Goal: Transaction & Acquisition: Subscribe to service/newsletter

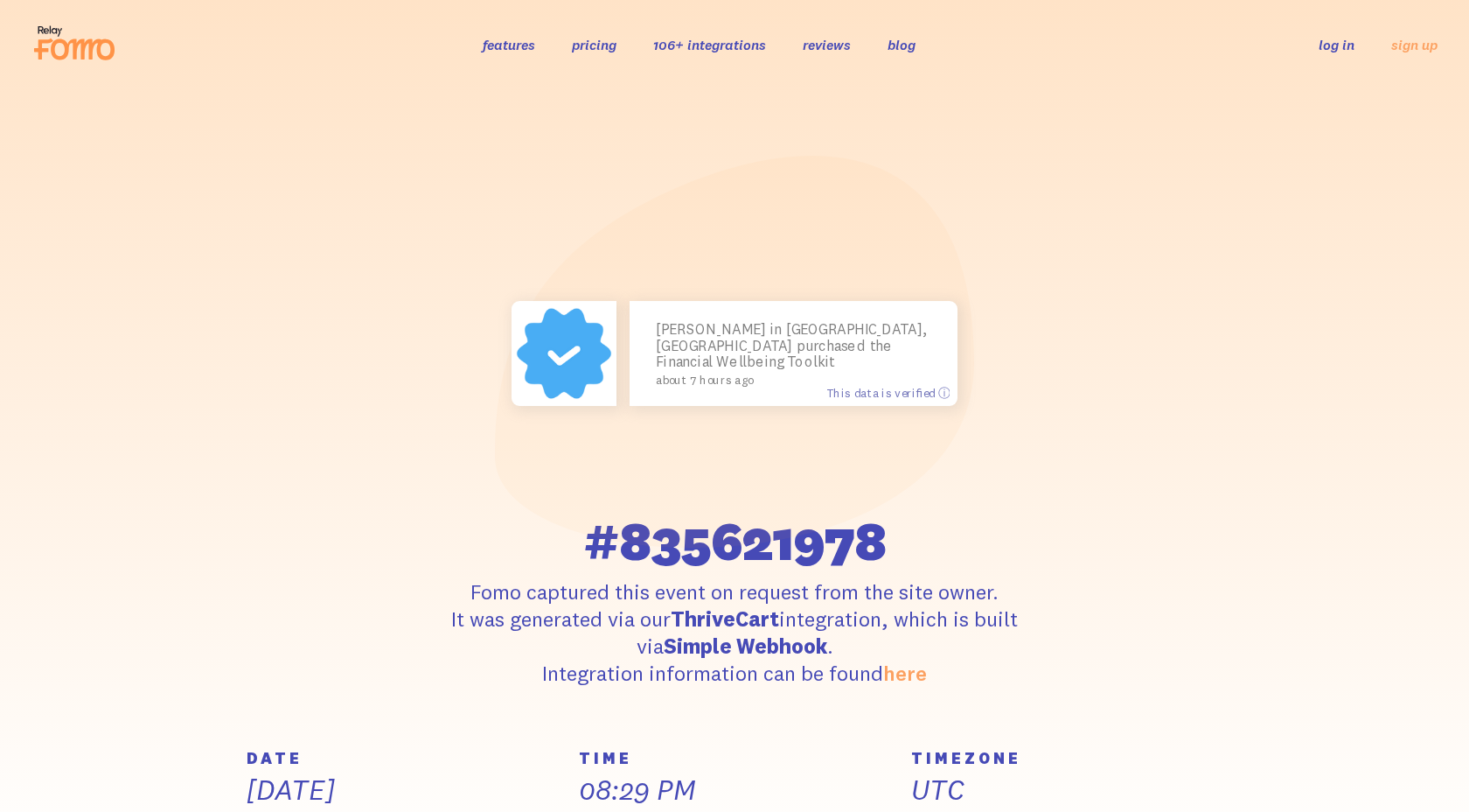
click at [92, 58] on icon at bounding box center [82, 50] width 64 height 21
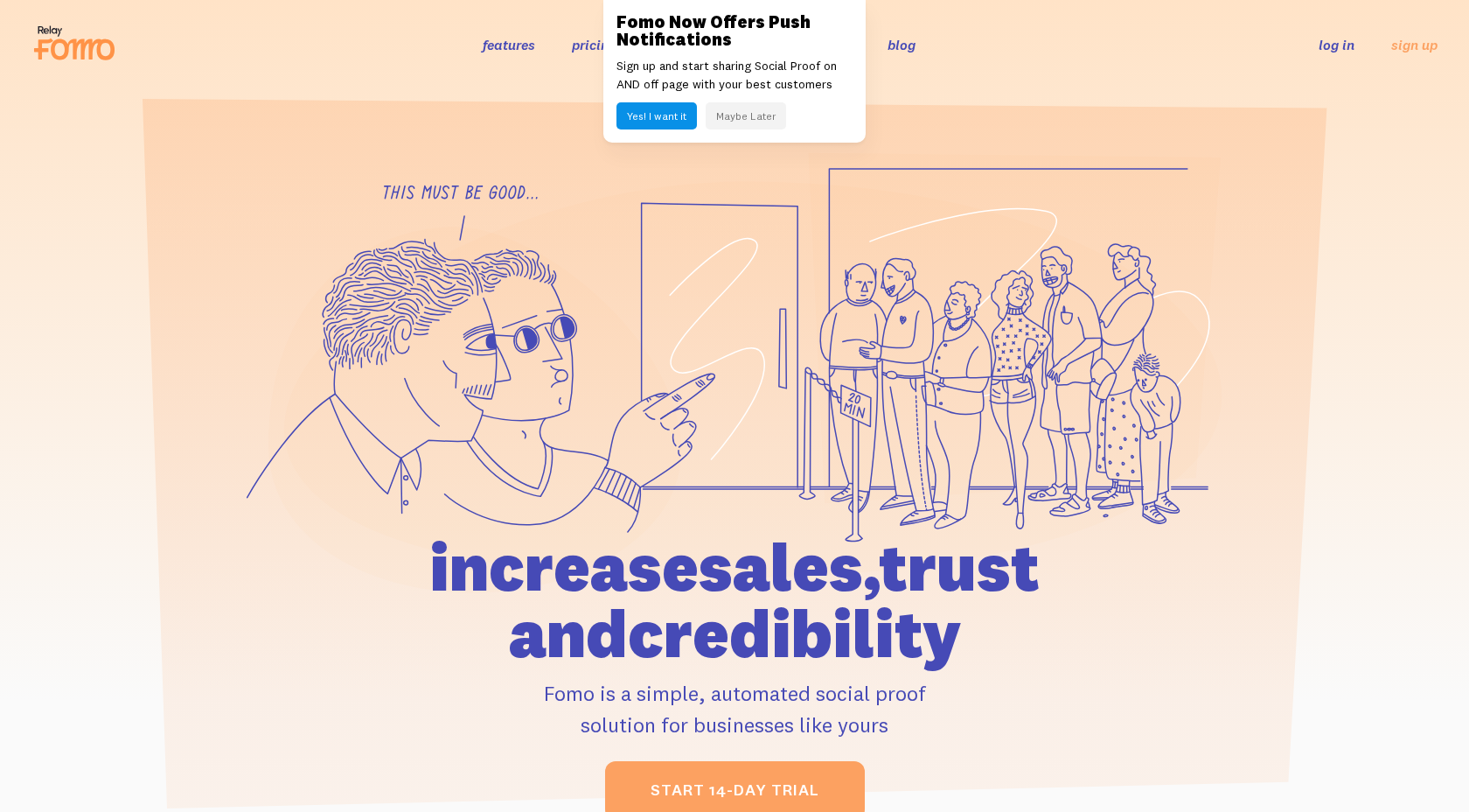
click at [751, 109] on button "Maybe Later" at bounding box center [746, 116] width 80 height 27
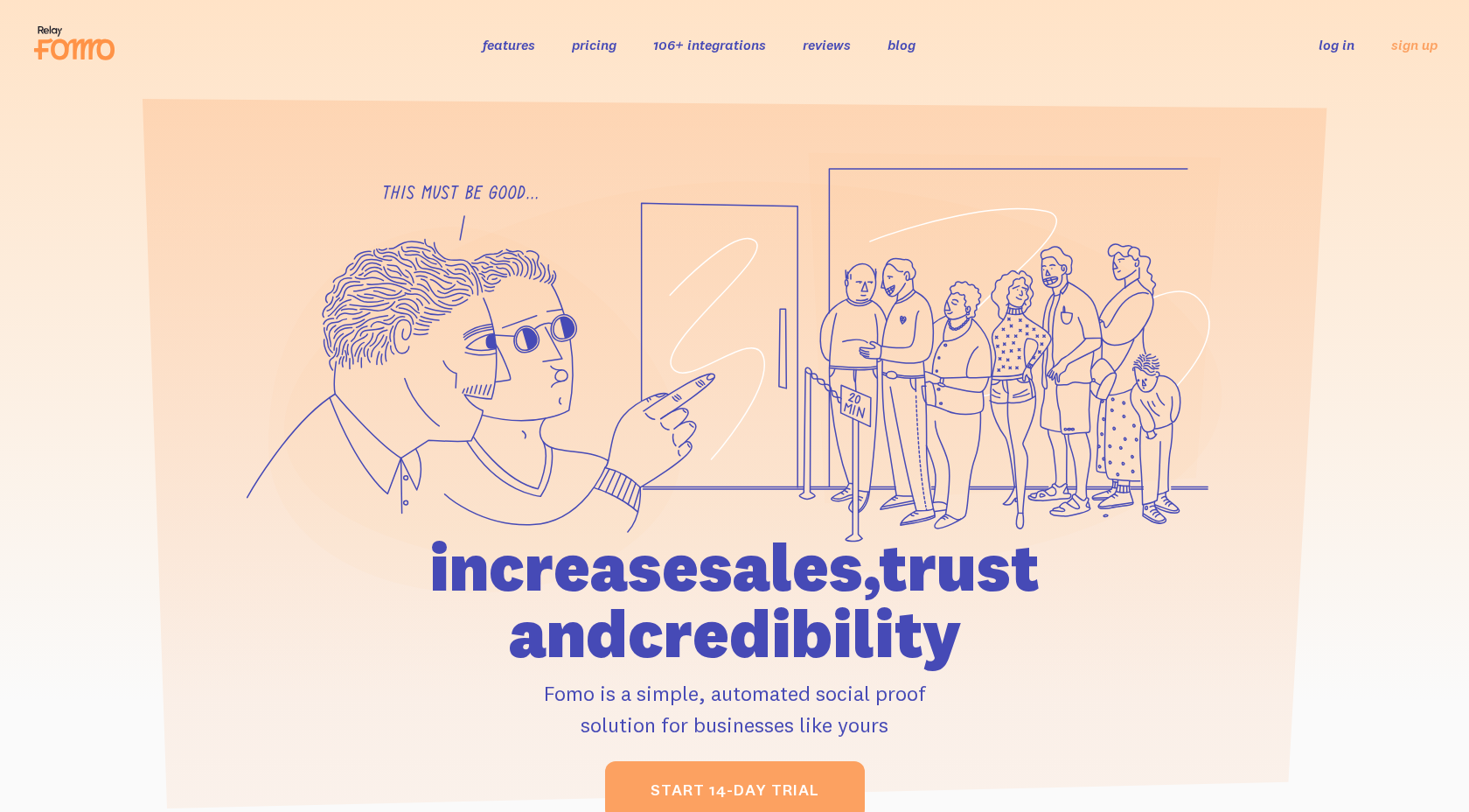
click at [580, 52] on link "pricing" at bounding box center [594, 44] width 45 height 17
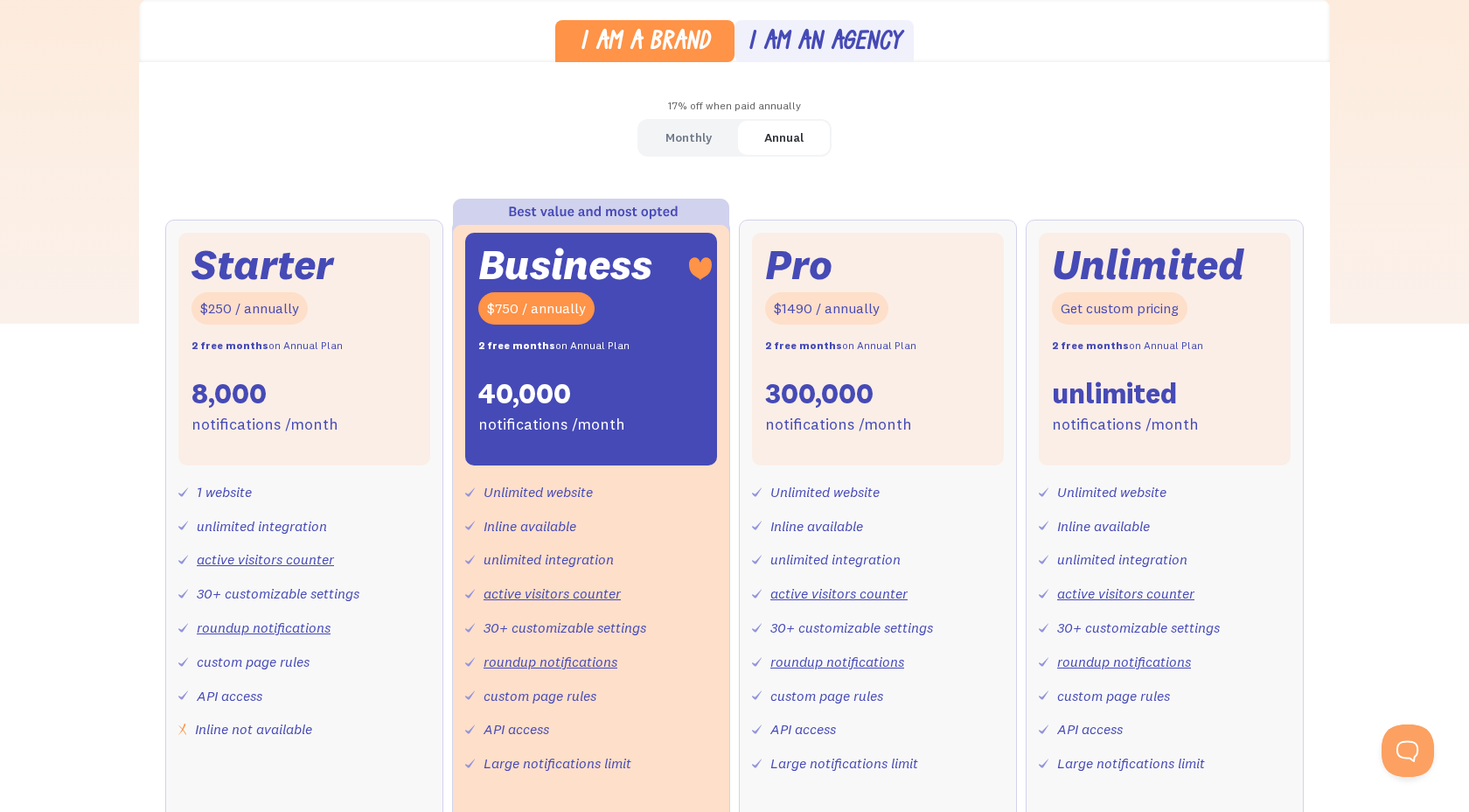
click at [694, 145] on div "Monthly" at bounding box center [689, 138] width 46 height 26
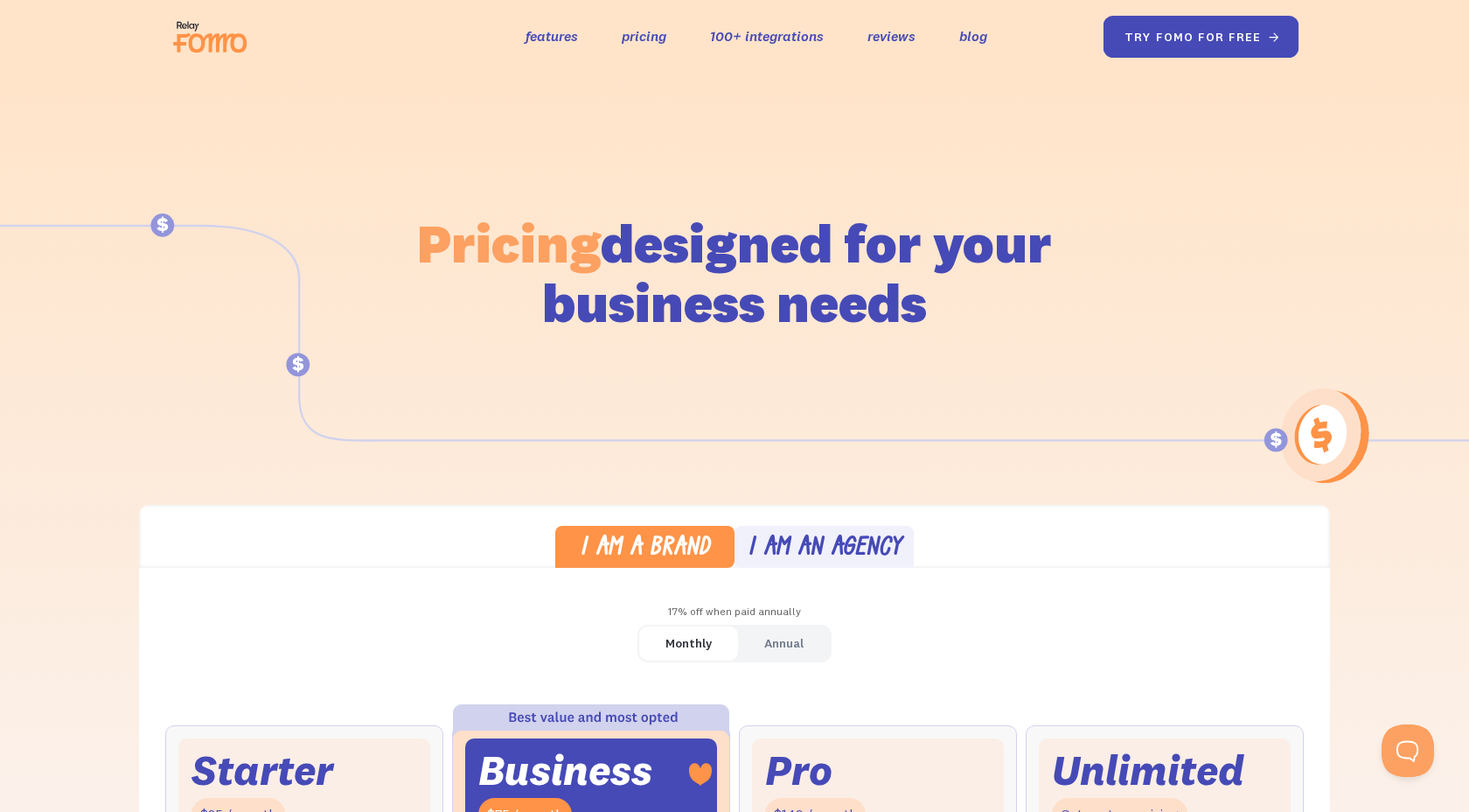
click at [1229, 39] on link "try fomo for free " at bounding box center [1201, 36] width 196 height 42
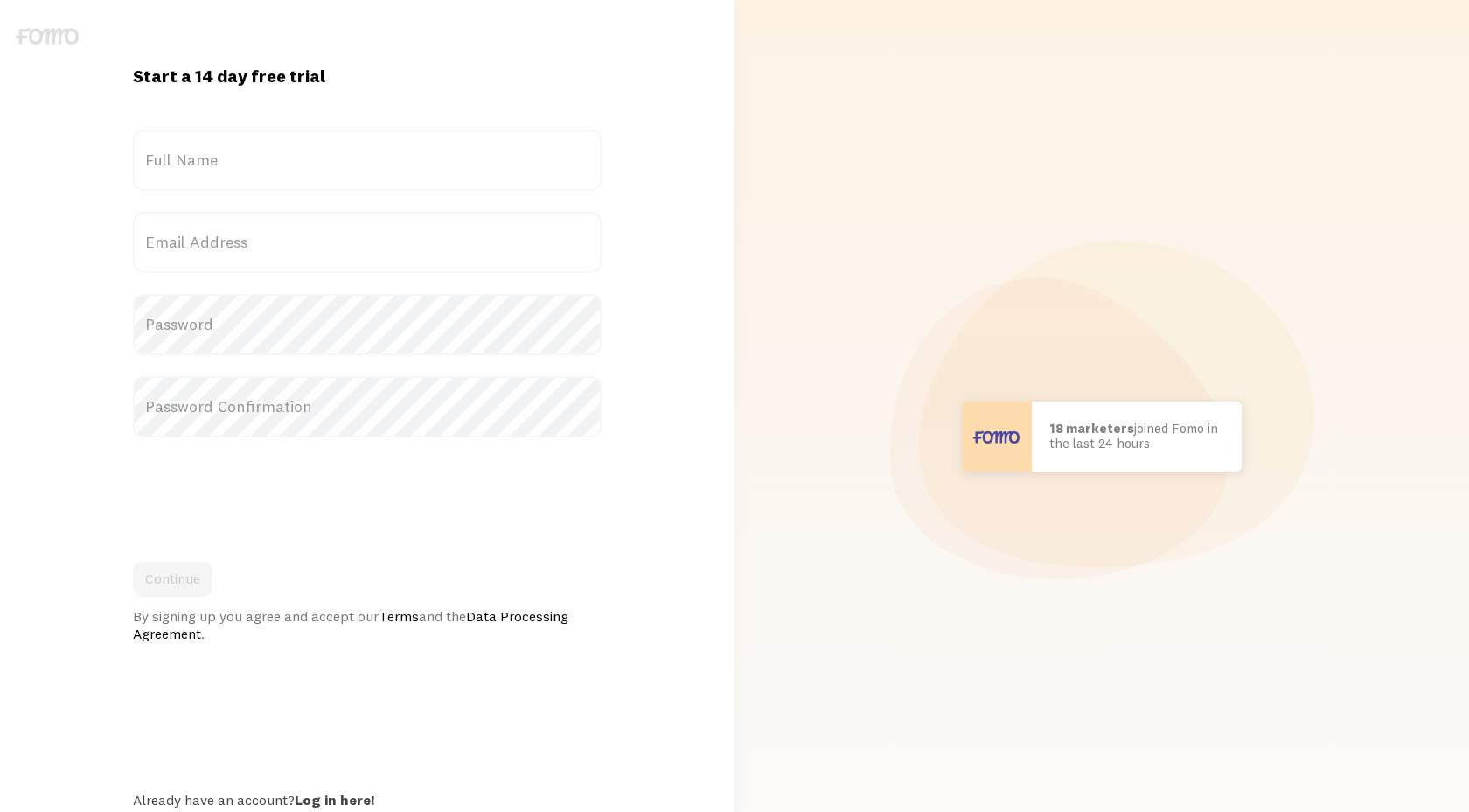
click at [239, 162] on label "Full Name" at bounding box center [367, 160] width 469 height 61
click at [239, 162] on input "Full Name" at bounding box center [367, 160] width 469 height 61
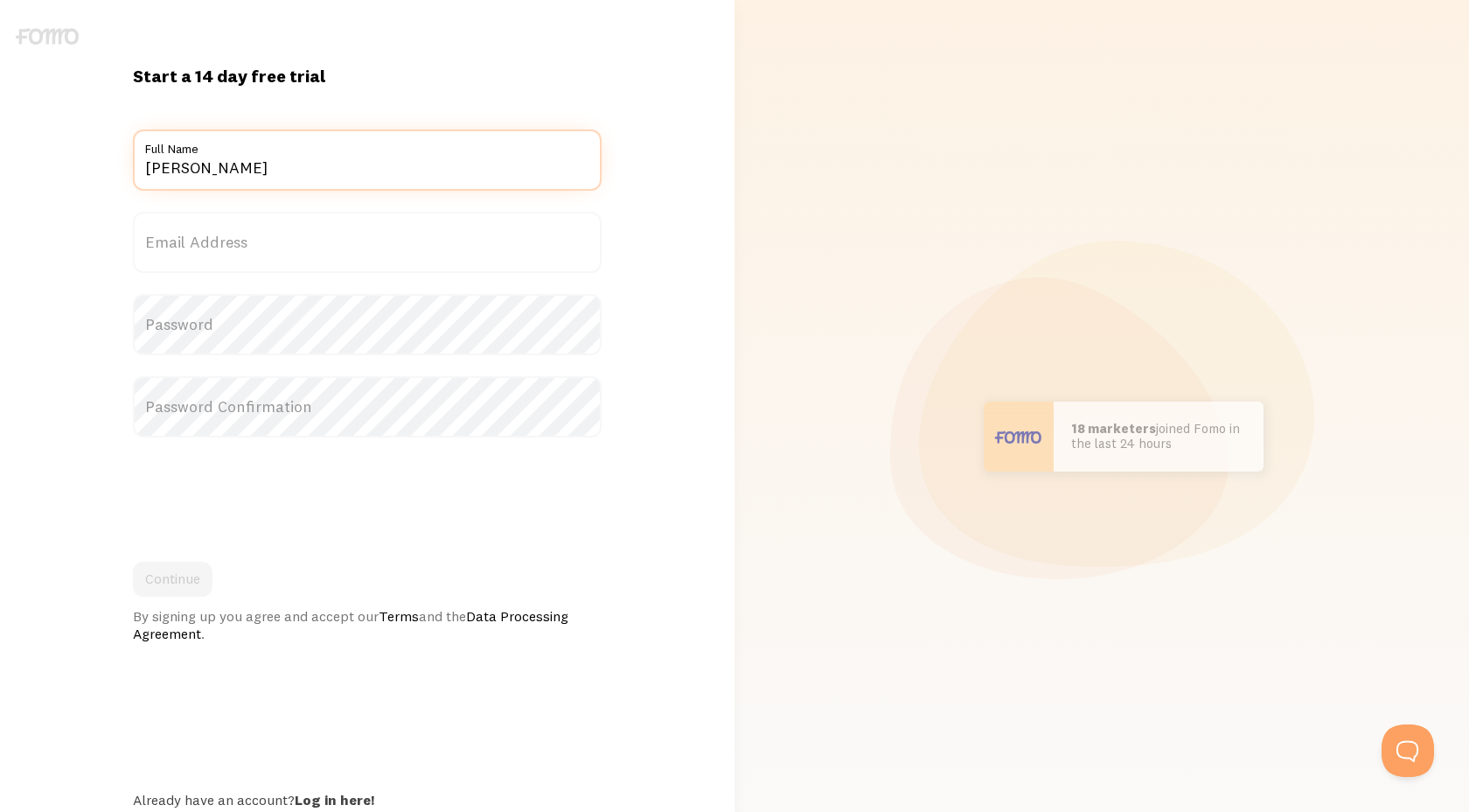
type input "[PERSON_NAME]"
click at [181, 236] on label "Email Address" at bounding box center [367, 242] width 469 height 61
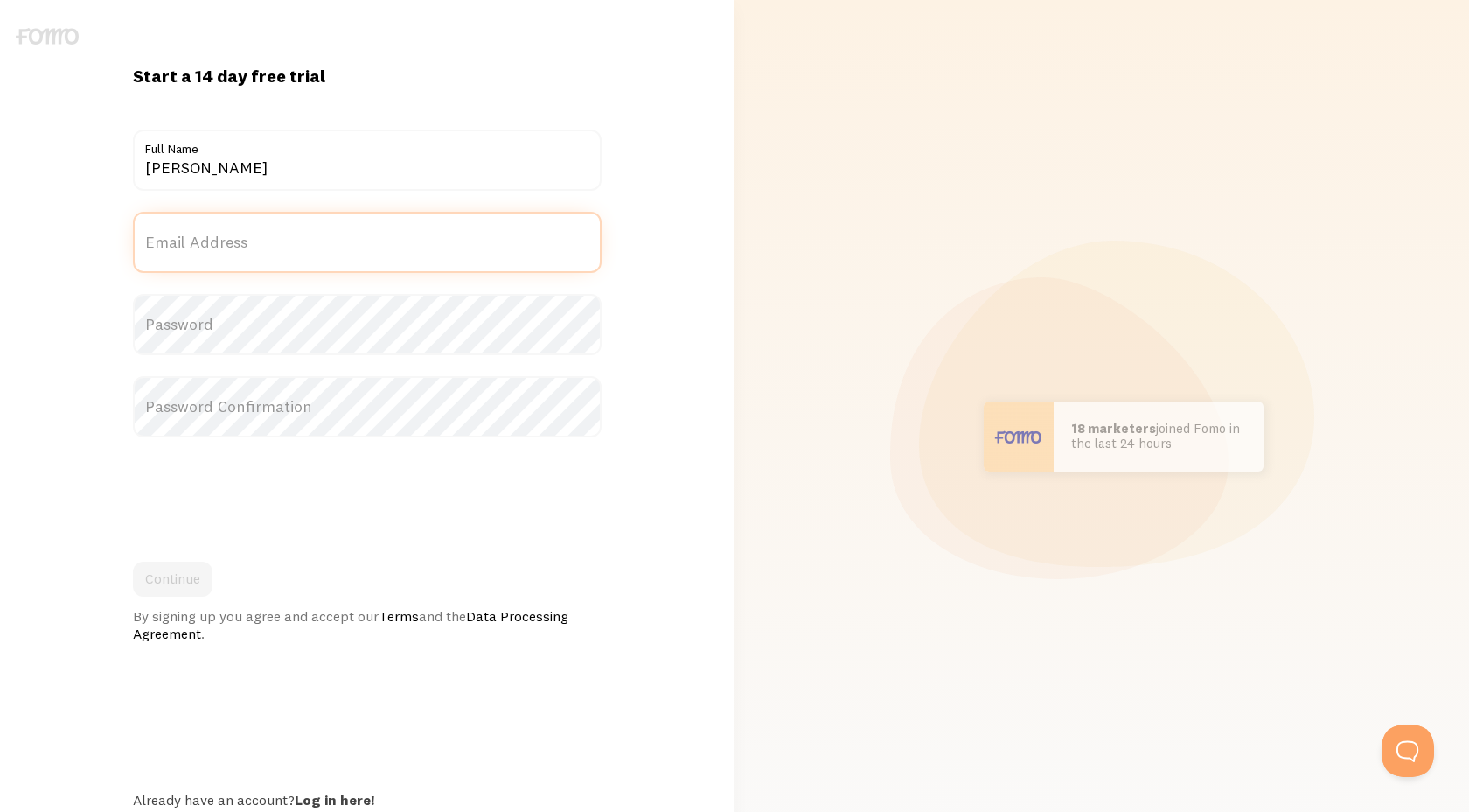
click at [181, 236] on input "Email Address" at bounding box center [367, 242] width 469 height 61
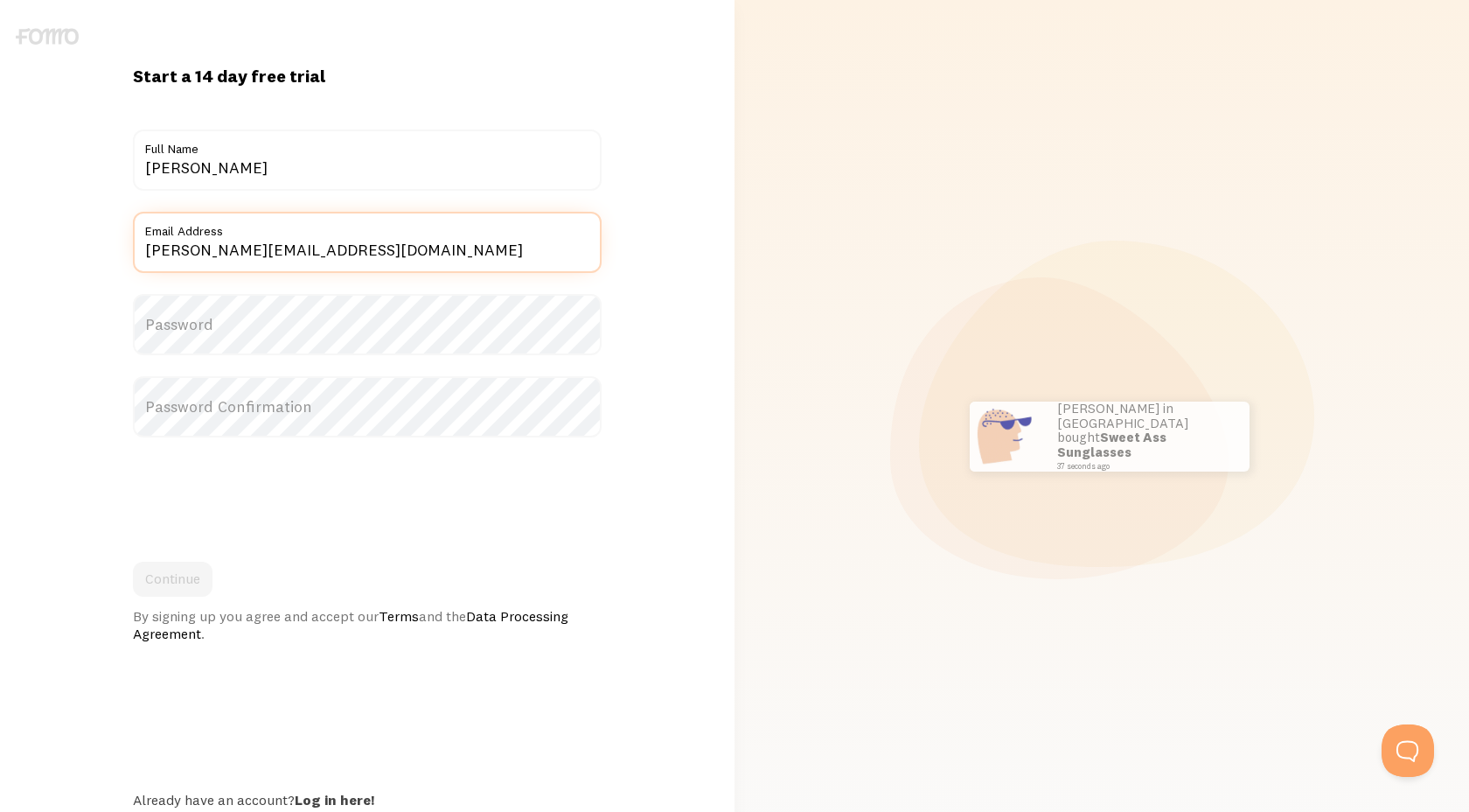
type input "rene@facilitator.school"
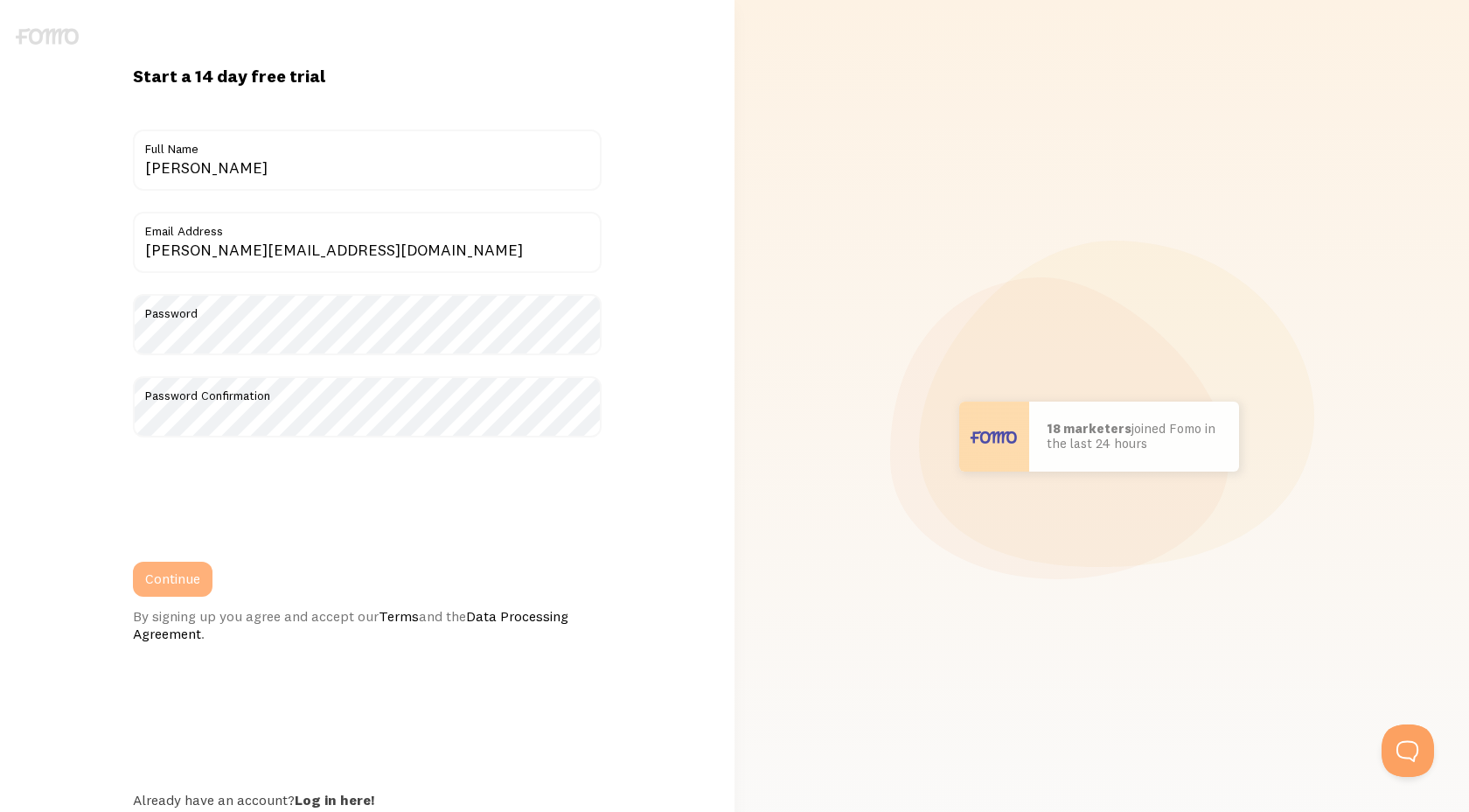
click at [172, 589] on button "Continue" at bounding box center [172, 579] width 79 height 35
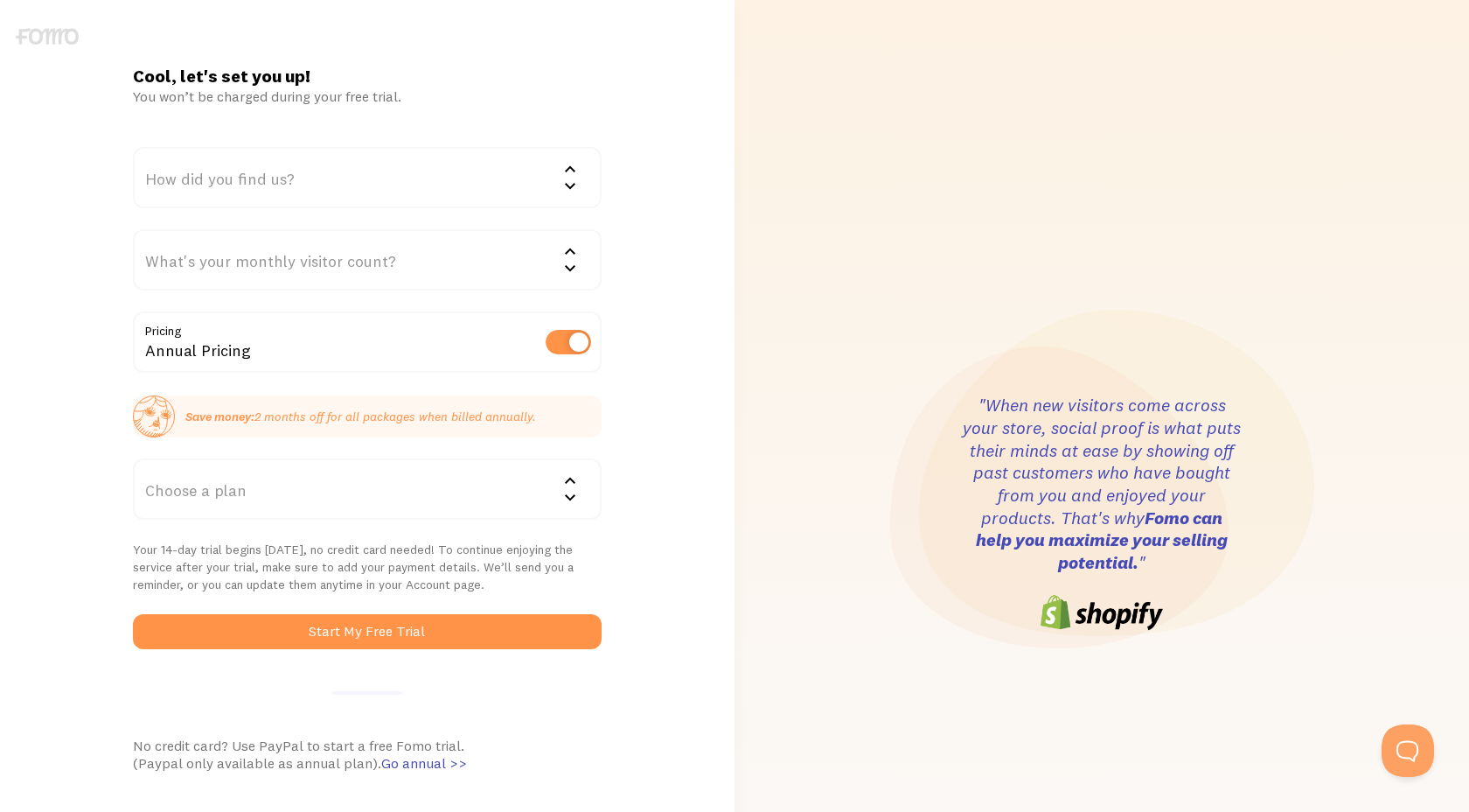
click at [372, 187] on div "How did you find us?" at bounding box center [367, 178] width 469 height 61
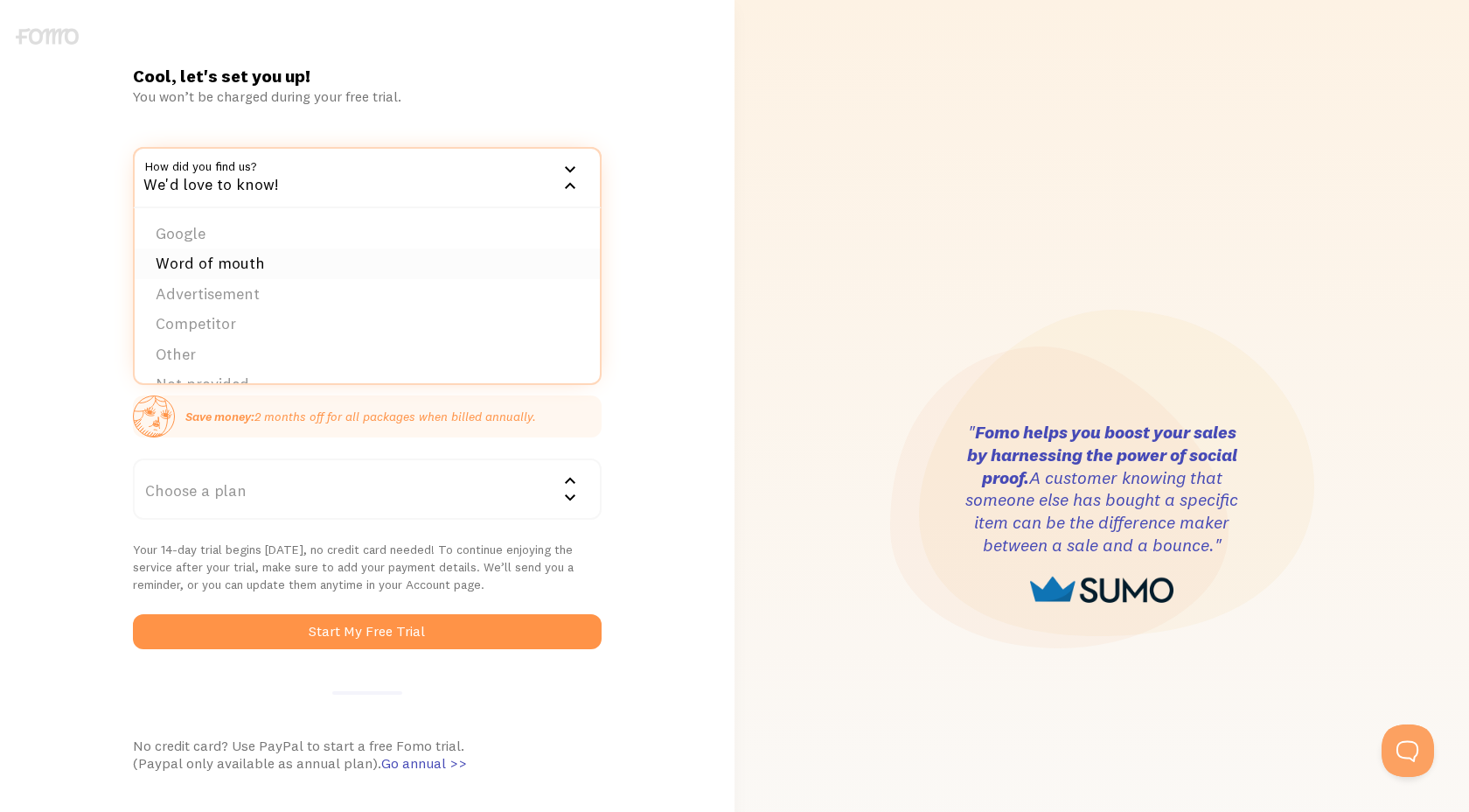
scroll to position [23, 0]
click at [341, 329] on li "Other" at bounding box center [367, 332] width 466 height 31
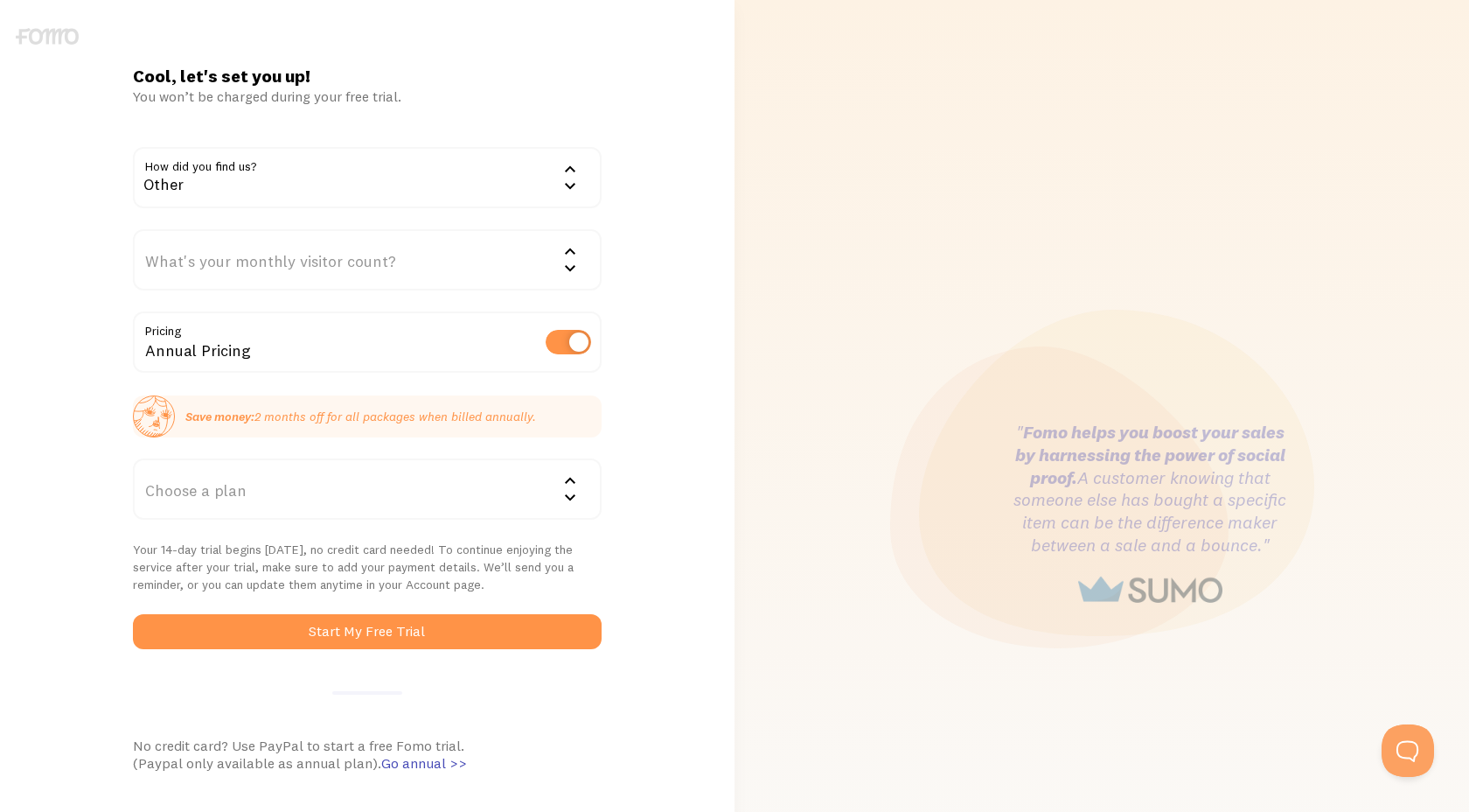
click at [307, 249] on div "What's your monthly visitor count?" at bounding box center [367, 260] width 469 height 61
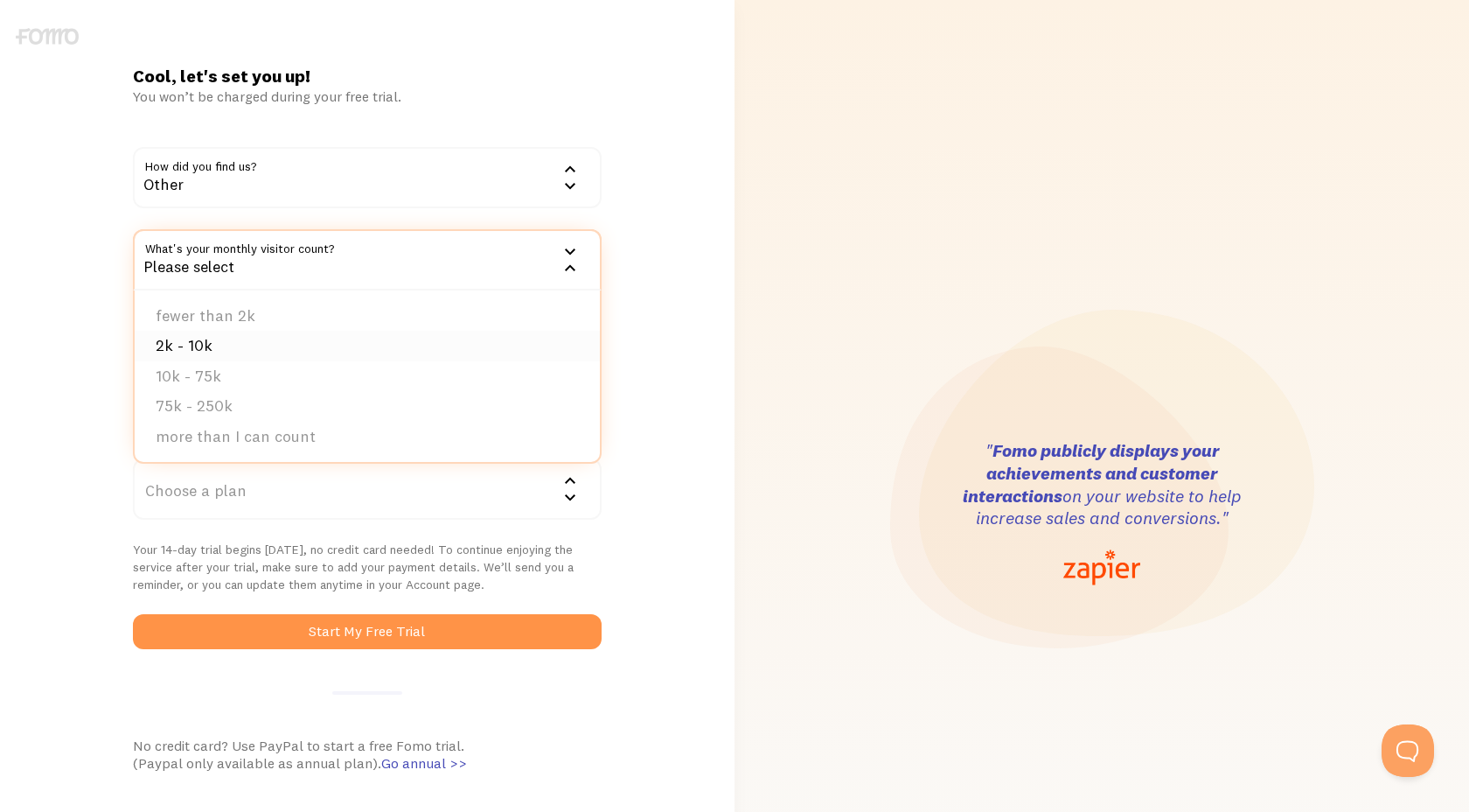
click at [311, 345] on li "2k - 10k" at bounding box center [367, 346] width 466 height 31
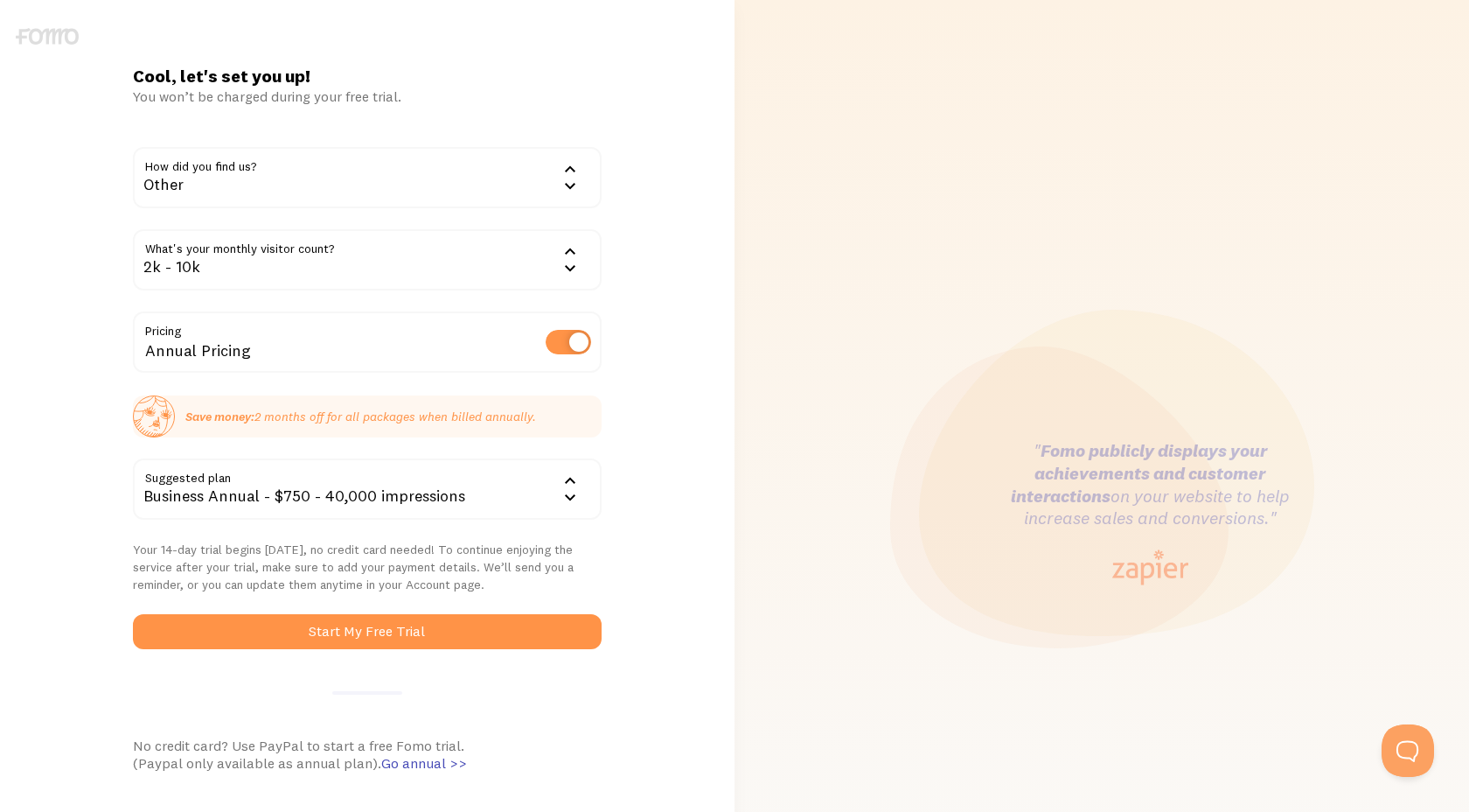
click at [565, 341] on label at bounding box center [569, 342] width 46 height 25
click at [565, 341] on input "checkbox" at bounding box center [569, 342] width 46 height 25
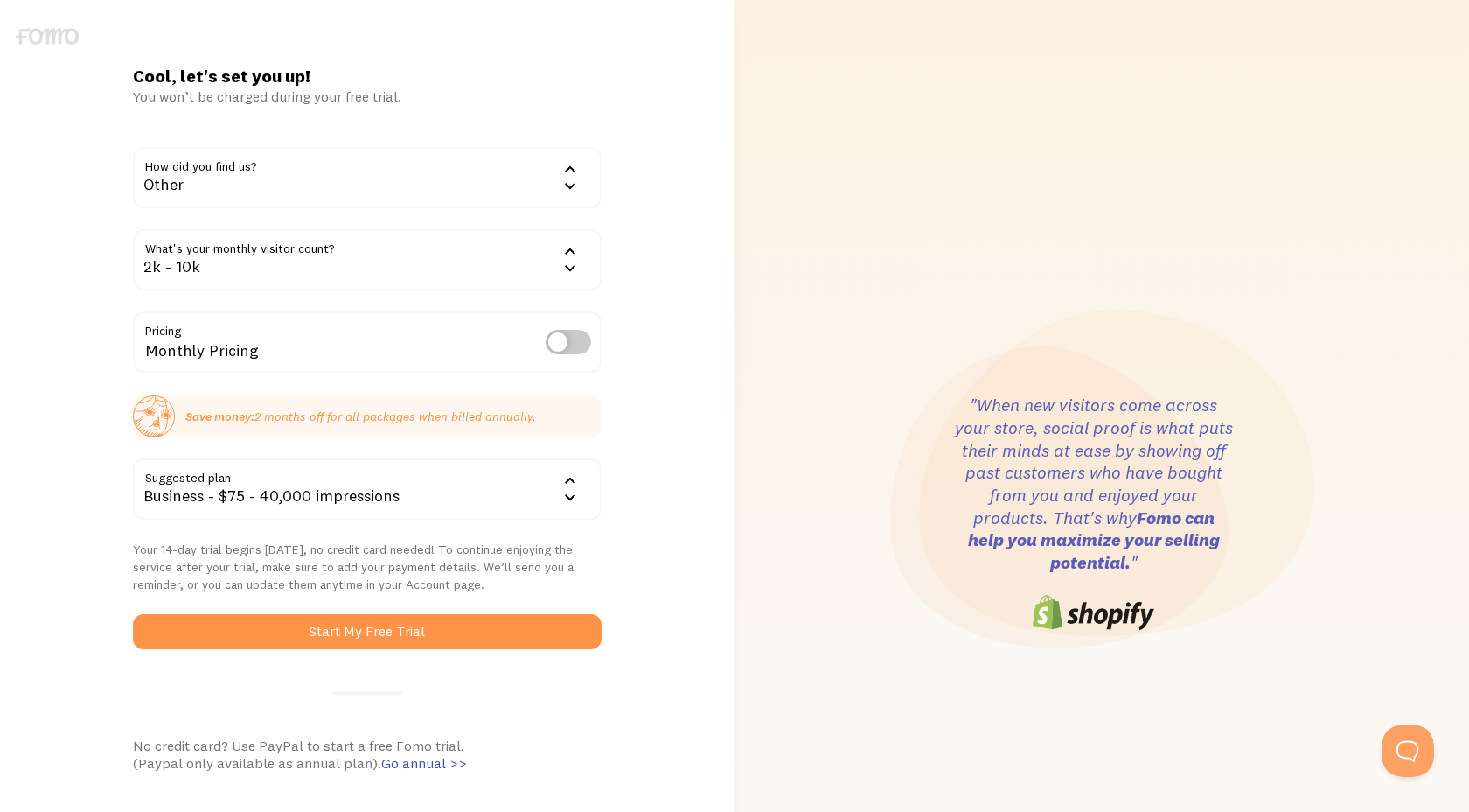
click at [565, 341] on label at bounding box center [569, 342] width 46 height 25
click at [565, 341] on input "checkbox" at bounding box center [569, 342] width 46 height 25
click at [565, 341] on label at bounding box center [569, 342] width 46 height 25
click at [565, 341] on input "checkbox" at bounding box center [569, 342] width 46 height 25
click at [565, 341] on label at bounding box center [569, 342] width 46 height 25
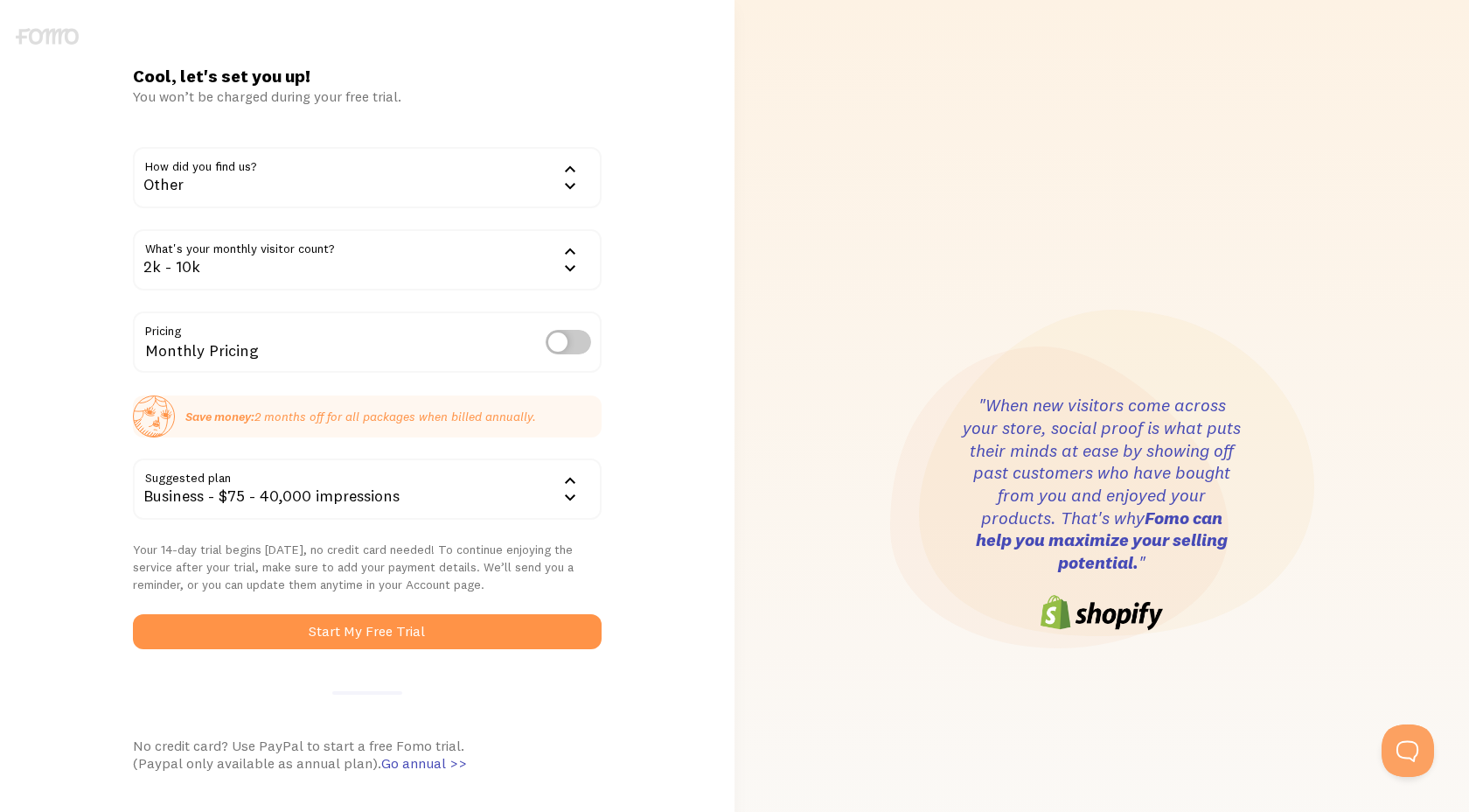
click at [565, 341] on input "checkbox" at bounding box center [569, 342] width 46 height 25
click at [565, 341] on label at bounding box center [569, 342] width 46 height 25
click at [565, 341] on input "checkbox" at bounding box center [569, 342] width 46 height 25
checkbox input "false"
click at [508, 494] on div "Business - $75 - 40,000 impressions" at bounding box center [367, 489] width 469 height 61
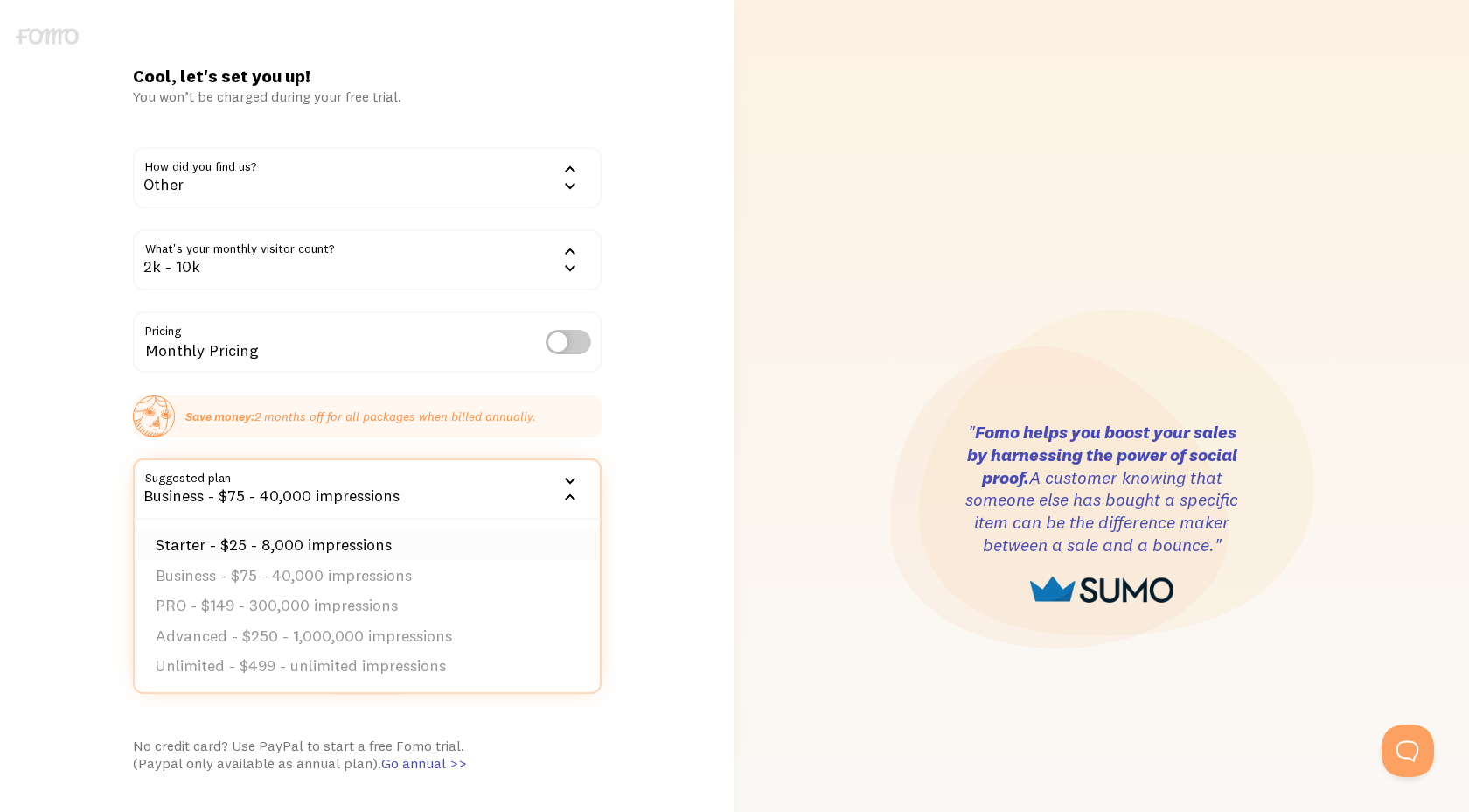
click at [241, 553] on li "Starter - $25 - 8,000 impressions" at bounding box center [367, 545] width 466 height 31
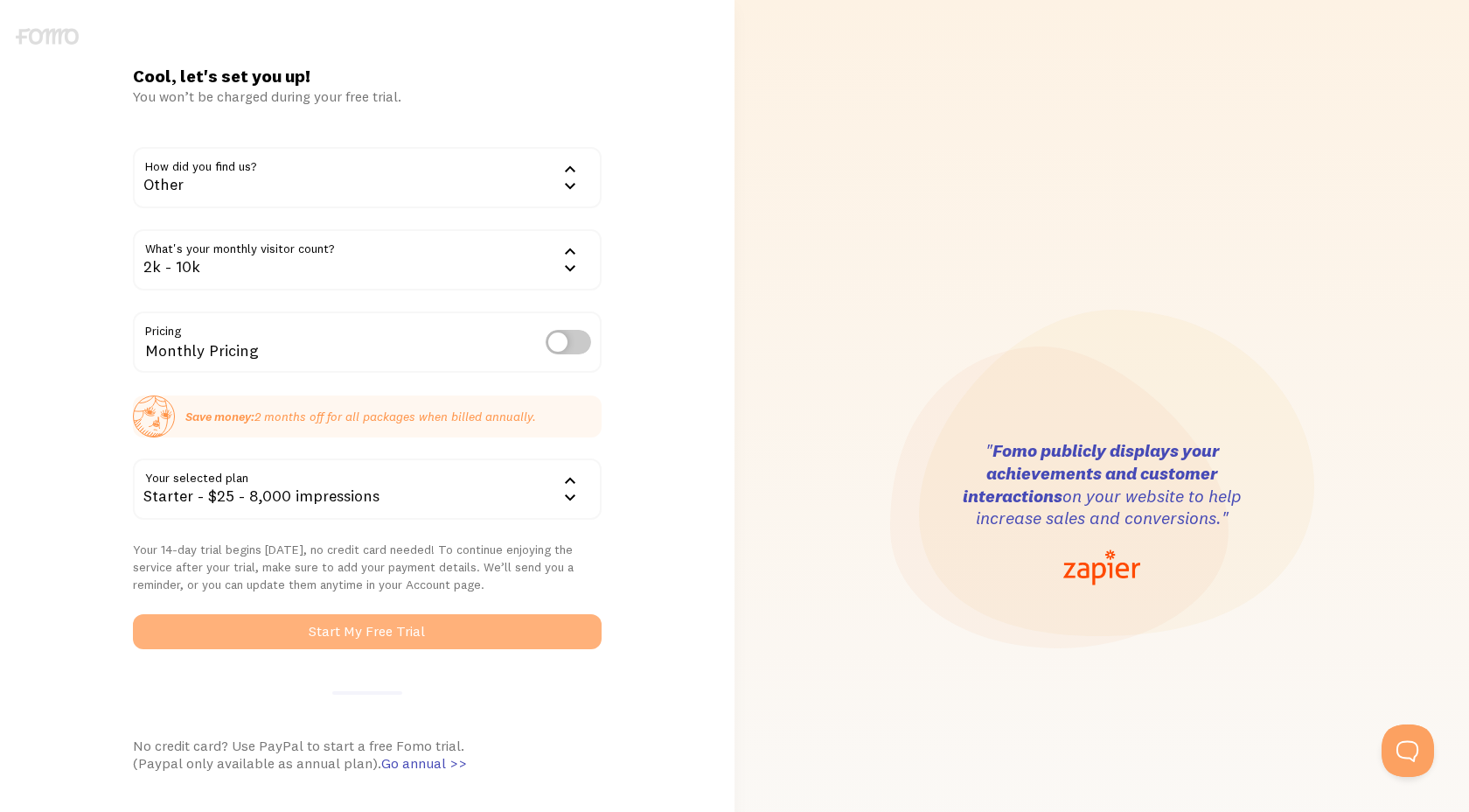
click at [275, 640] on button "Start My Free Trial" at bounding box center [367, 631] width 469 height 35
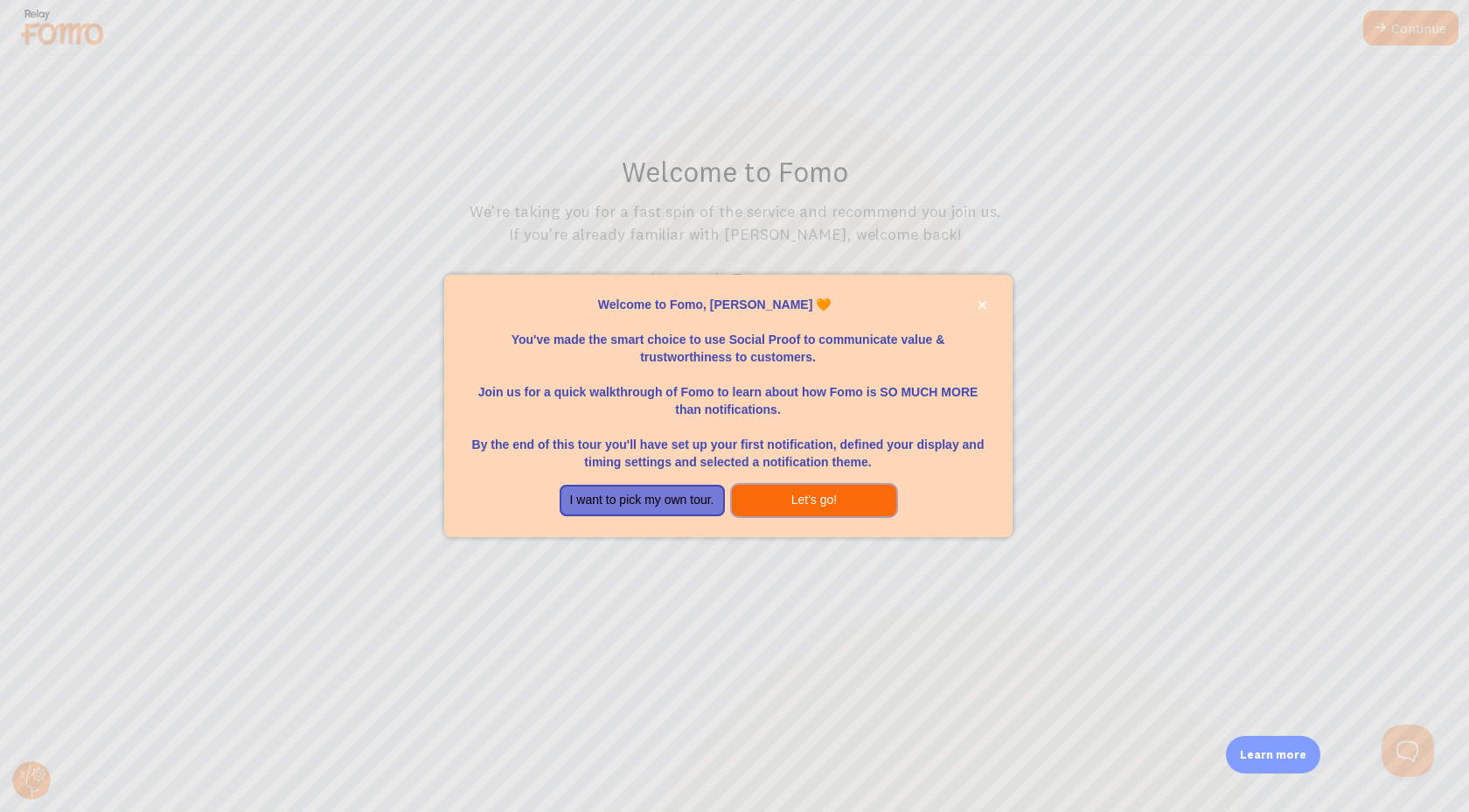
click at [811, 503] on button "Let's go!" at bounding box center [814, 500] width 165 height 32
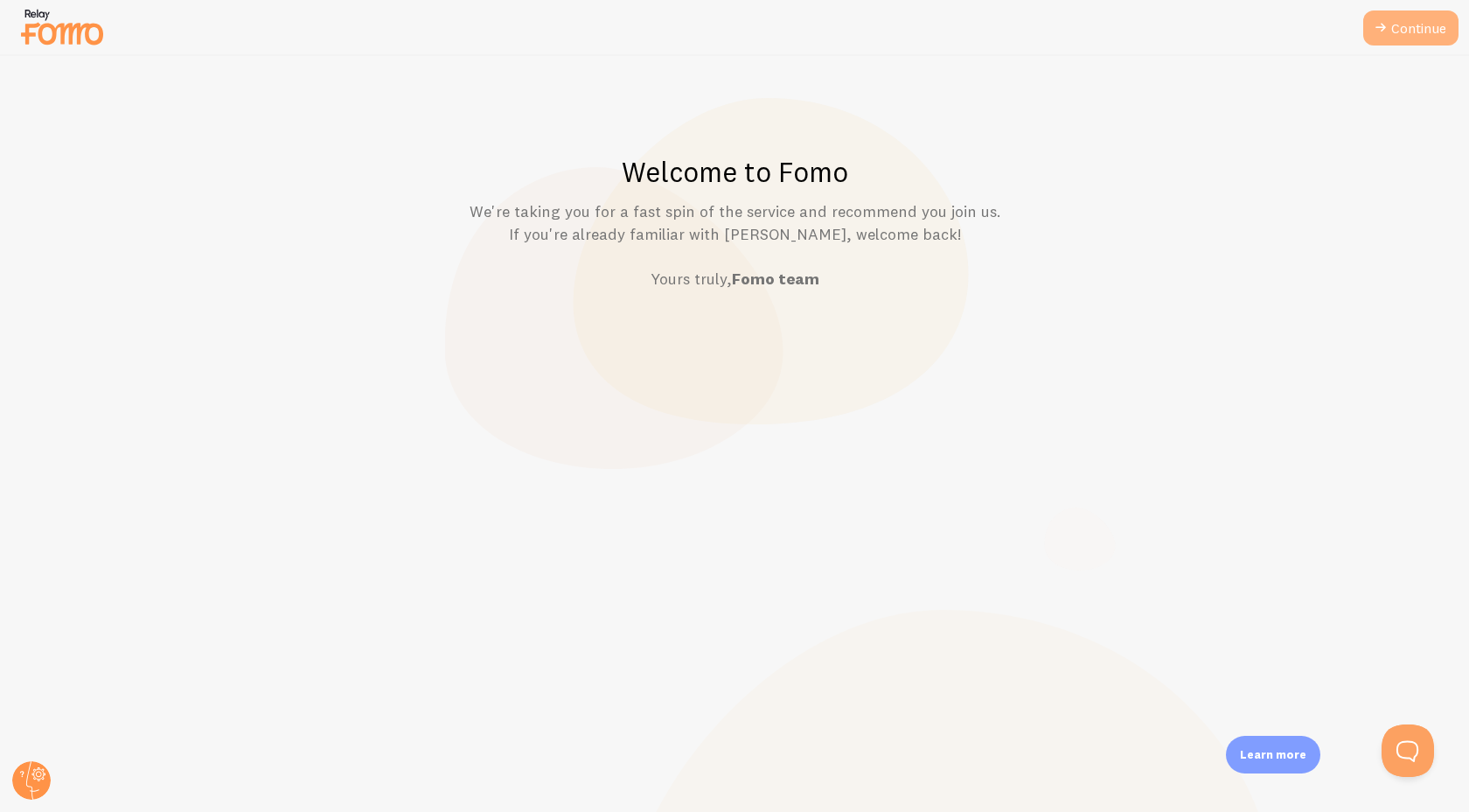
click at [1429, 36] on link "Continue" at bounding box center [1412, 28] width 96 height 35
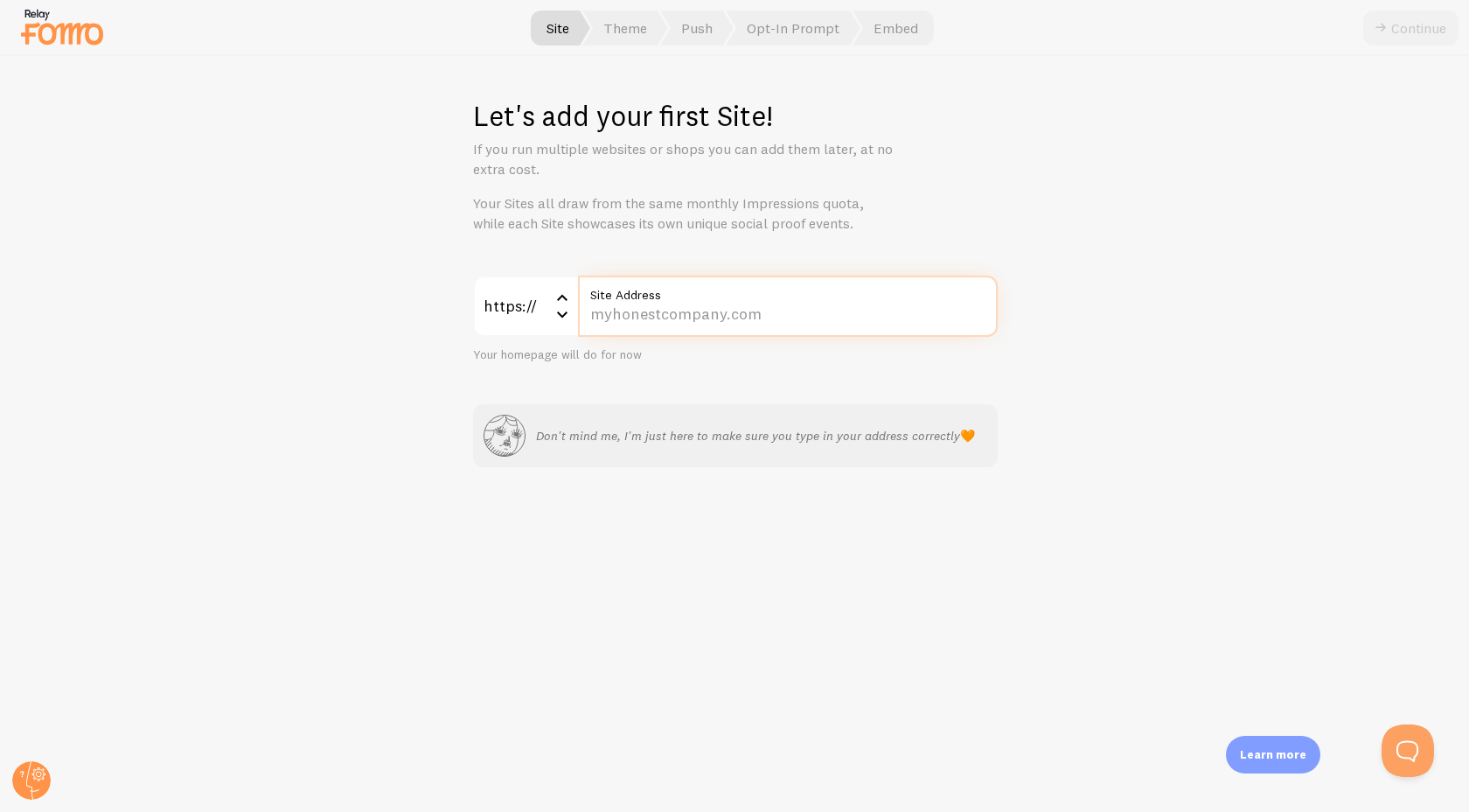
click at [632, 304] on input "Site Address" at bounding box center [787, 306] width 420 height 61
type input "[DOMAIN_NAME]"
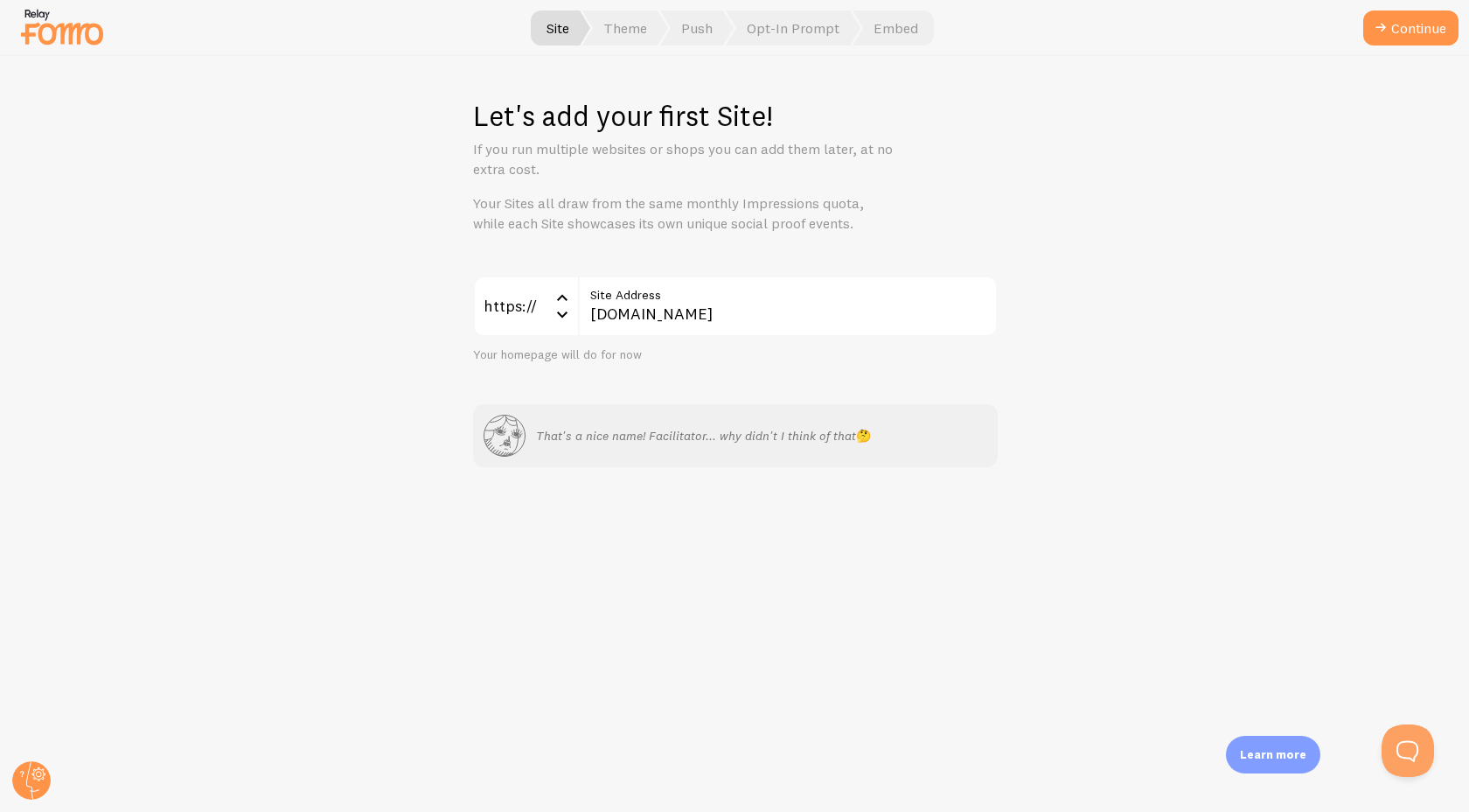
click at [426, 340] on div "Let's add your first Site! If you run multiple websites or shops you can add th…" at bounding box center [734, 434] width 1468 height 756
click at [1417, 24] on button "Continue" at bounding box center [1412, 28] width 96 height 35
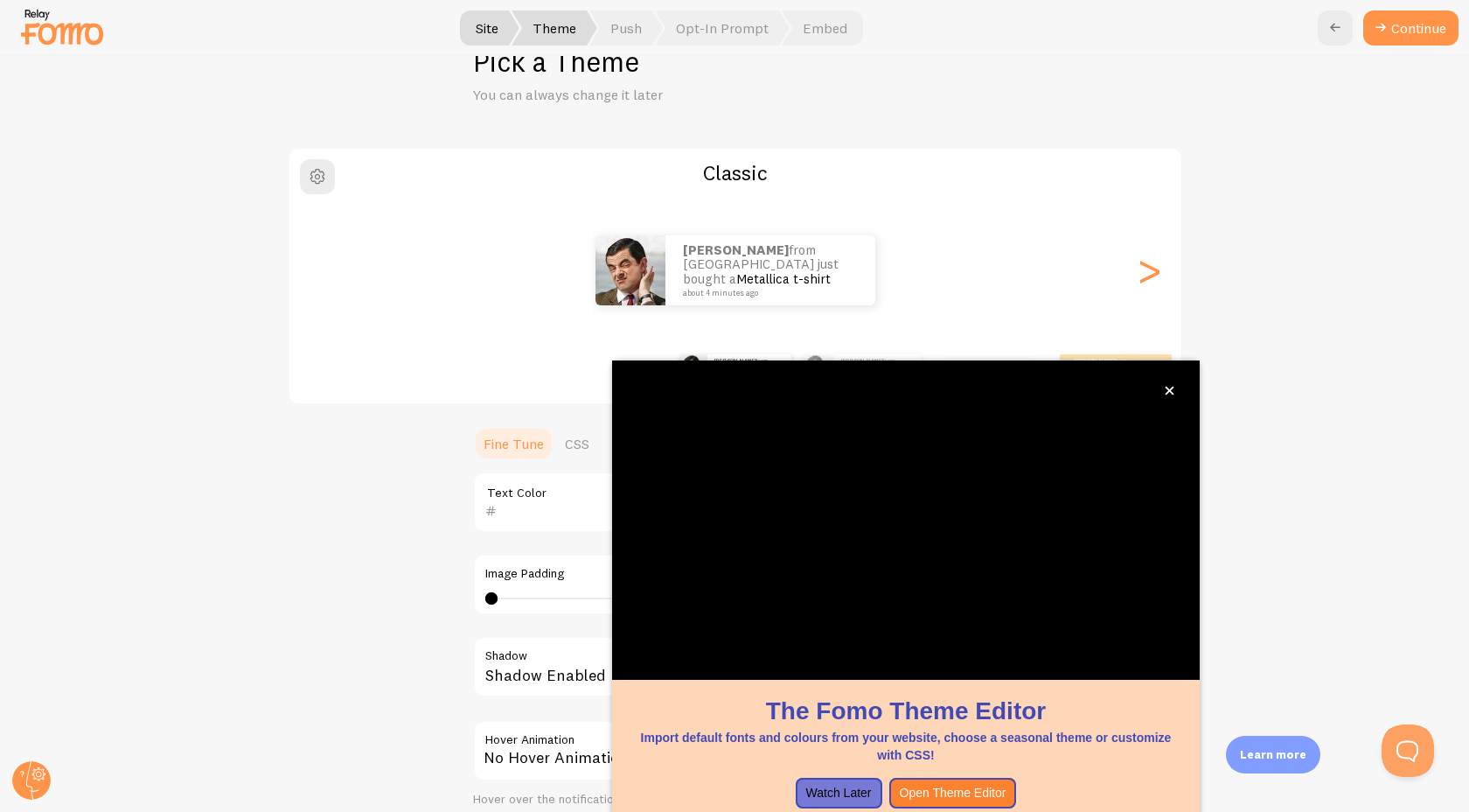
scroll to position [64, 0]
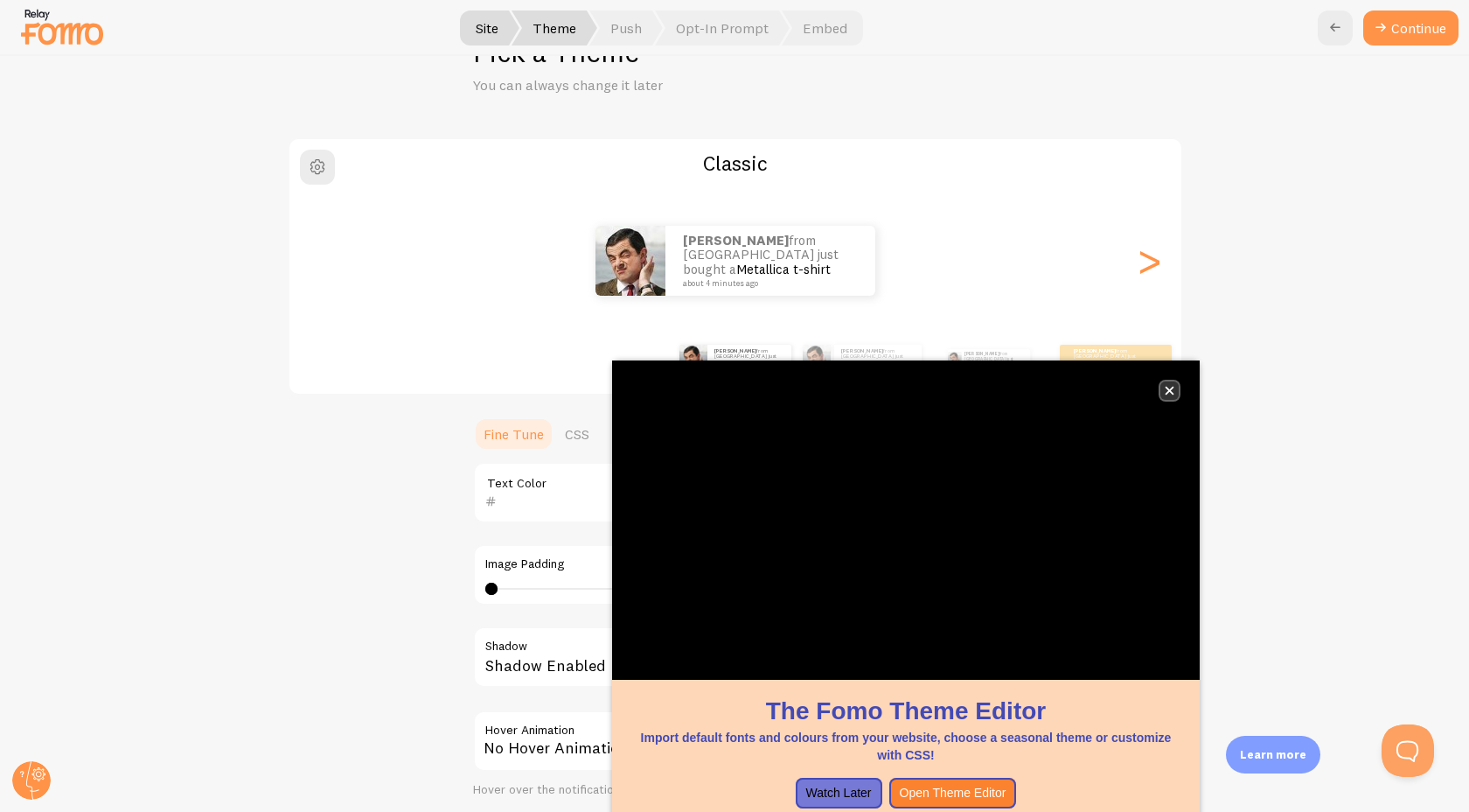
click at [1172, 391] on icon "close," at bounding box center [1170, 390] width 9 height 9
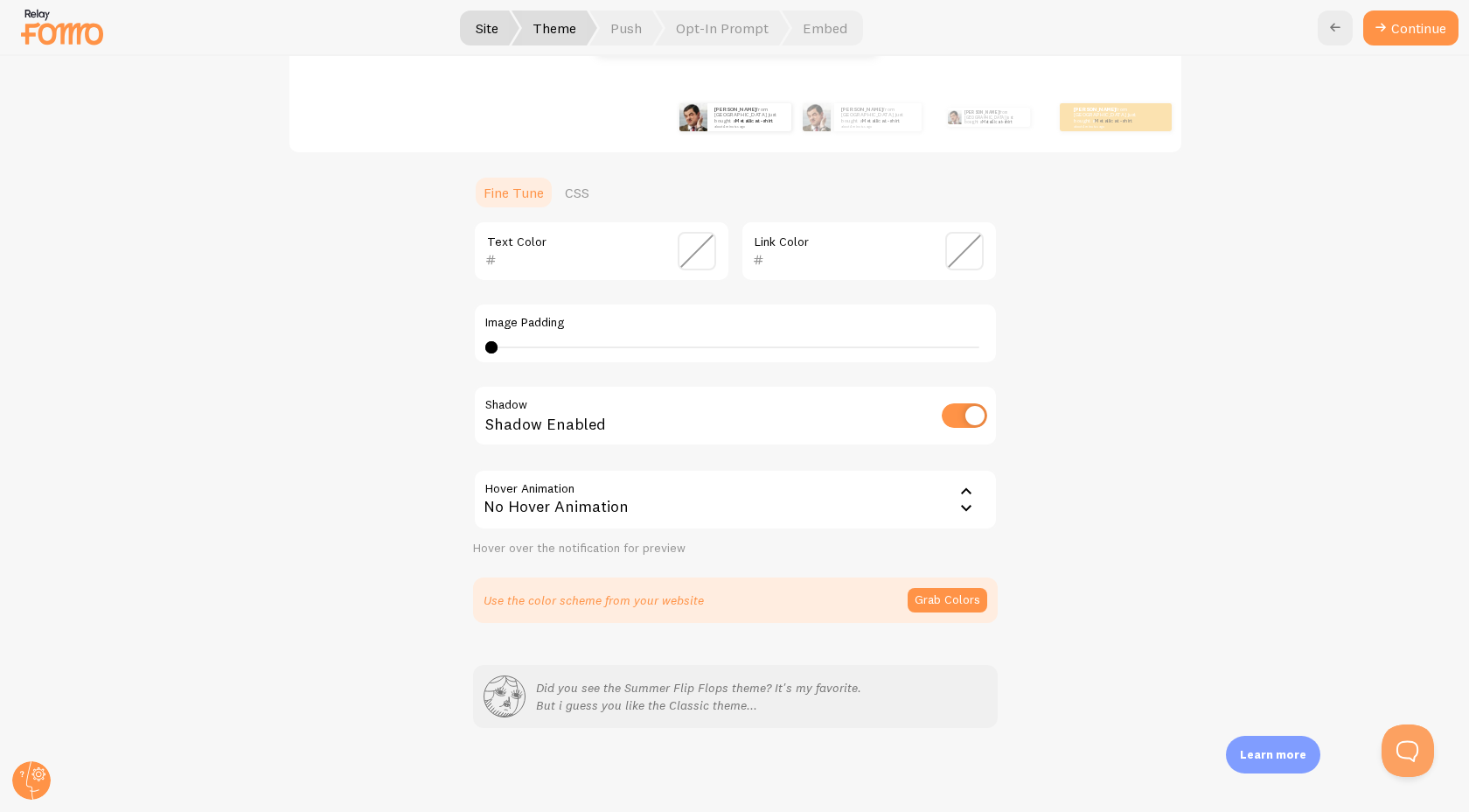
scroll to position [0, 0]
